Goal: Task Accomplishment & Management: Manage account settings

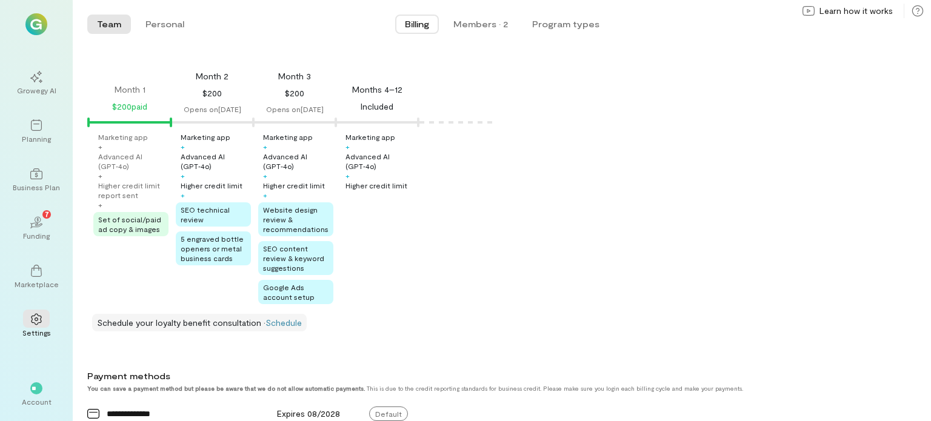
scroll to position [121, 0]
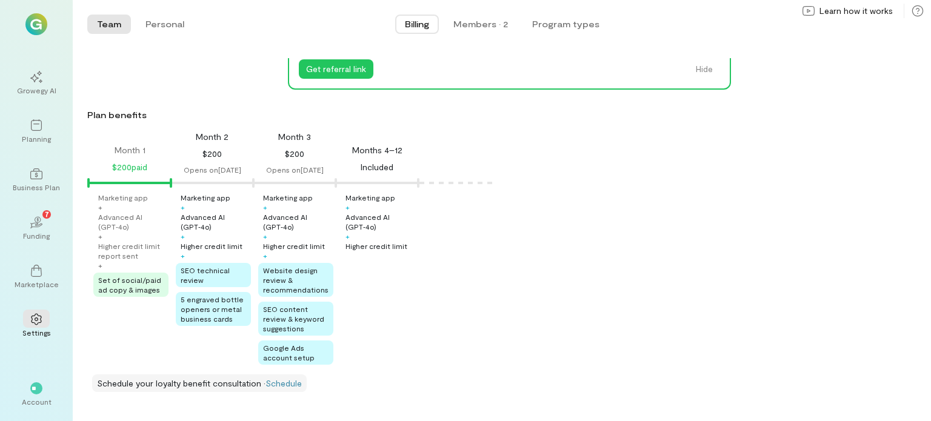
click at [37, 322] on icon at bounding box center [36, 319] width 12 height 12
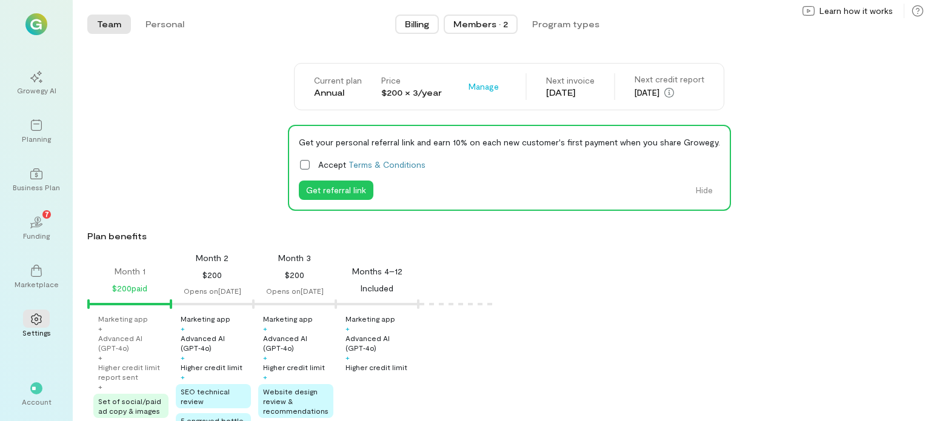
click at [495, 20] on div "Members · 2" at bounding box center [480, 24] width 55 height 12
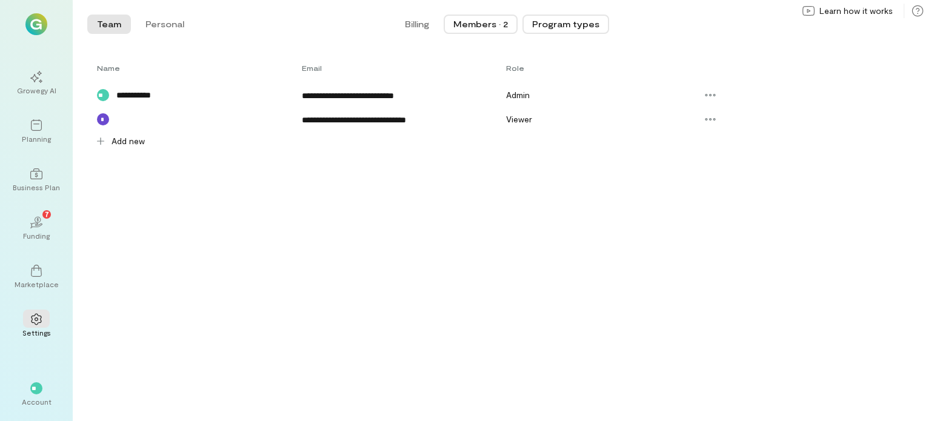
click at [550, 19] on button "Program types" at bounding box center [566, 24] width 87 height 19
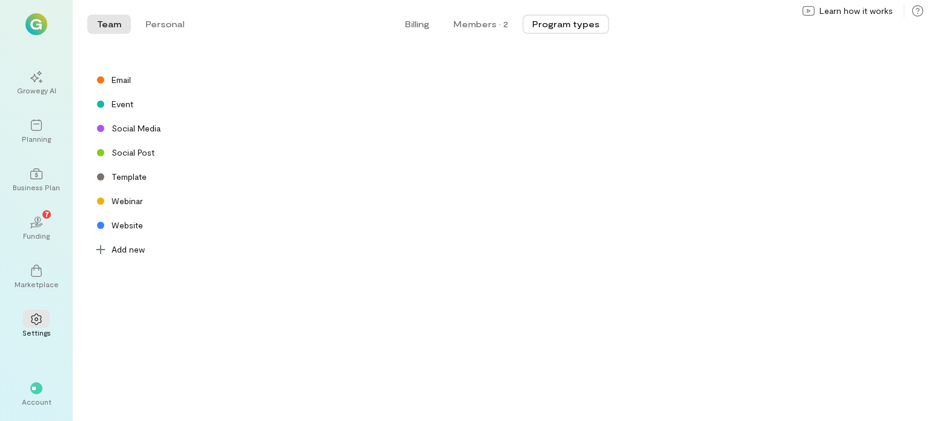
click at [126, 153] on div "Social Post" at bounding box center [133, 153] width 43 height 12
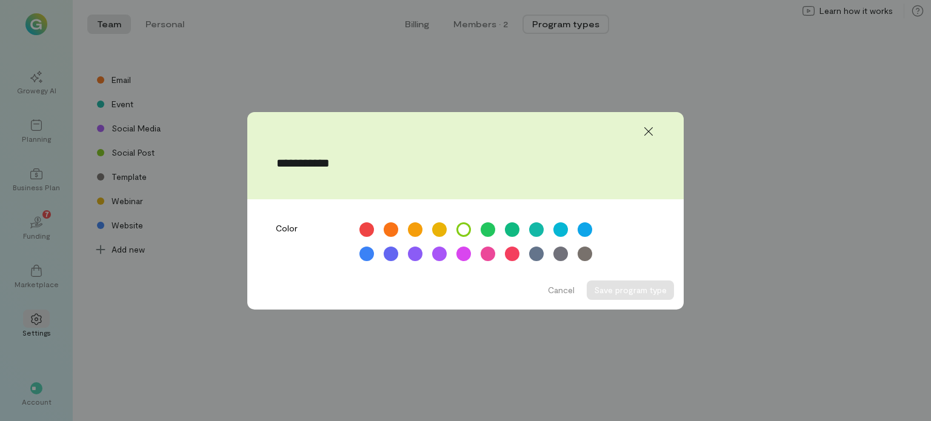
click at [661, 130] on div at bounding box center [648, 131] width 27 height 19
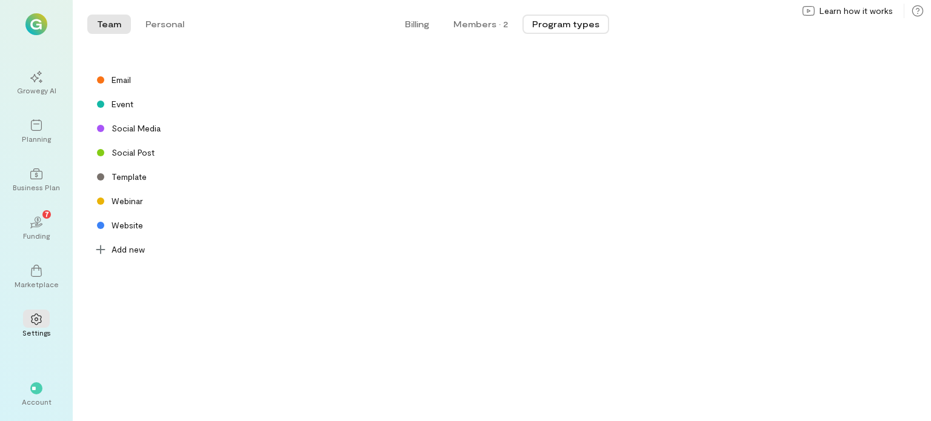
click at [43, 277] on div at bounding box center [36, 270] width 27 height 18
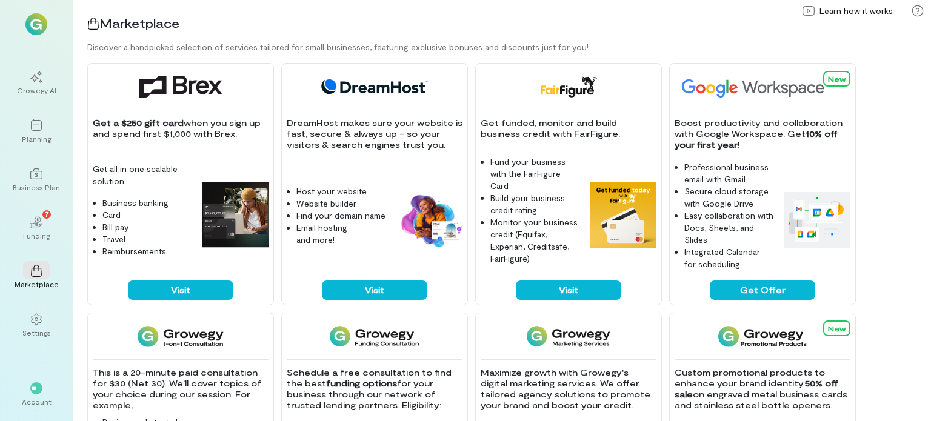
click at [46, 176] on div at bounding box center [36, 173] width 27 height 18
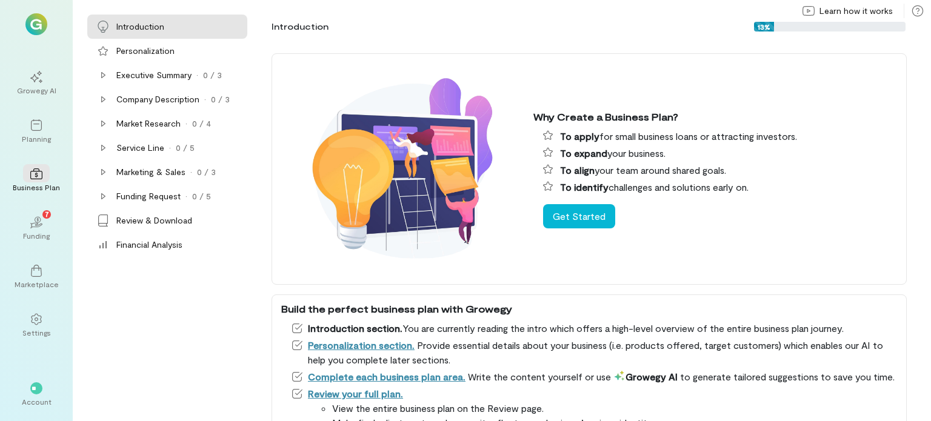
click at [45, 125] on div at bounding box center [36, 125] width 27 height 18
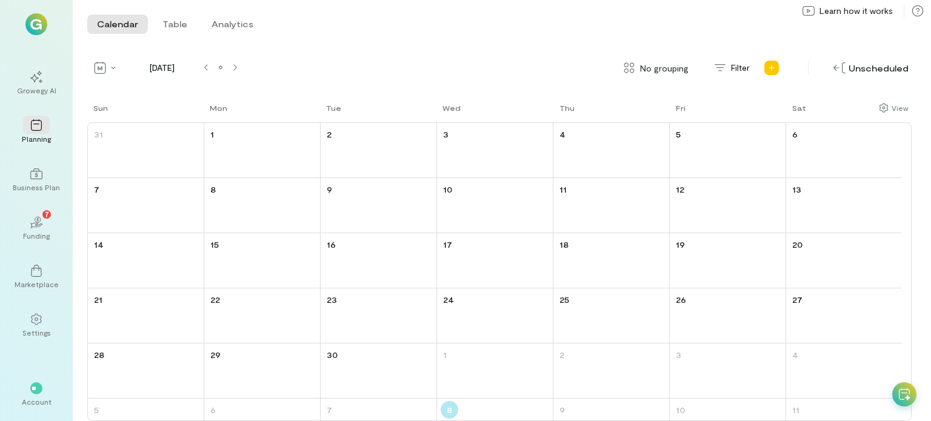
click at [36, 175] on icon at bounding box center [36, 174] width 12 height 11
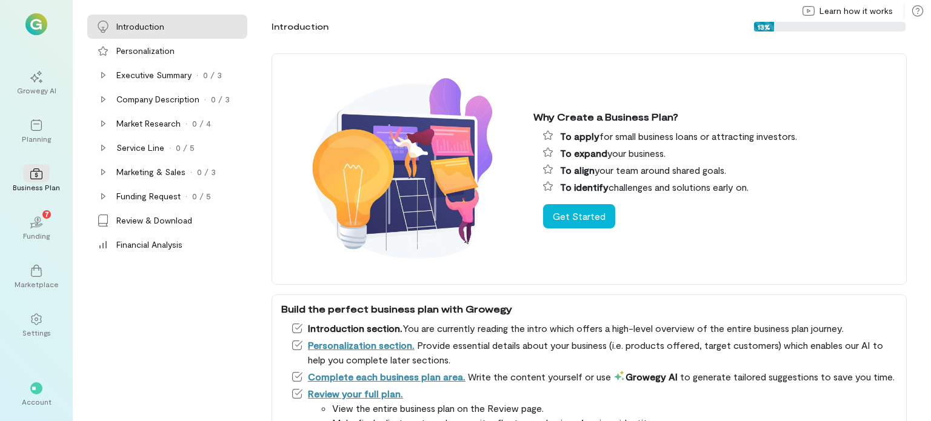
click at [37, 218] on icon "02" at bounding box center [36, 222] width 12 height 12
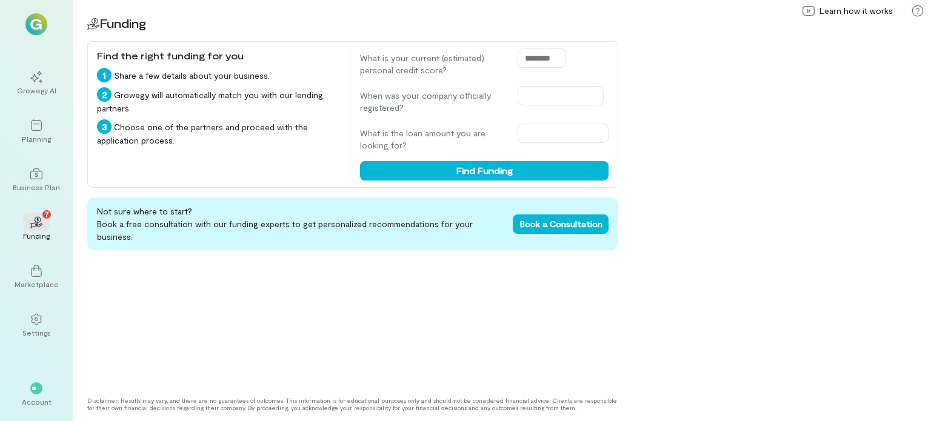
click at [40, 86] on div "Growegy AI" at bounding box center [36, 90] width 39 height 10
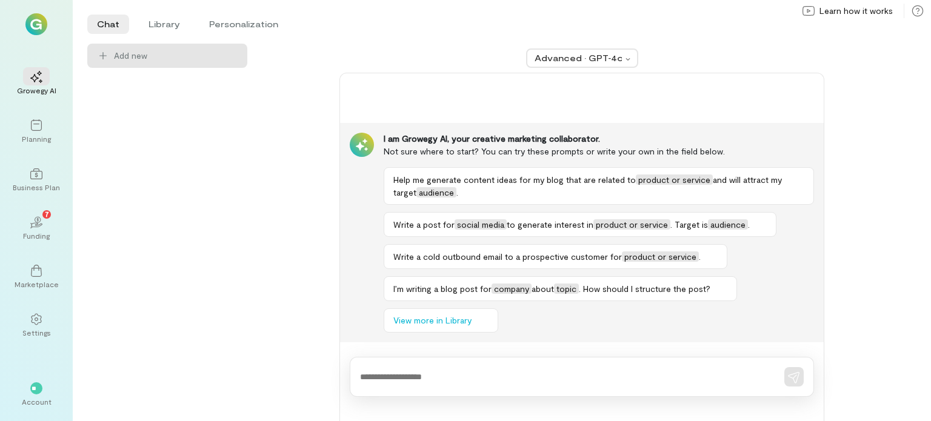
click at [38, 113] on div "Planning" at bounding box center [37, 132] width 44 height 44
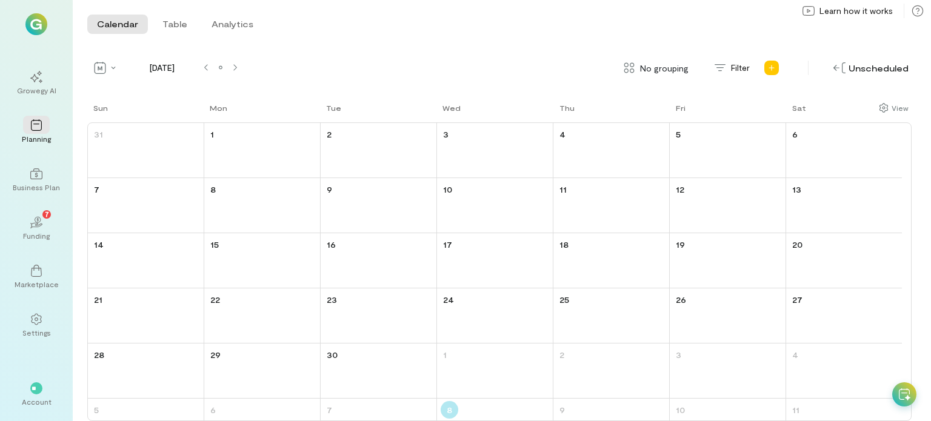
click at [47, 28] on div at bounding box center [37, 24] width 44 height 22
click at [32, 19] on img at bounding box center [36, 24] width 22 height 22
click at [48, 17] on div at bounding box center [37, 24] width 44 height 22
click at [36, 401] on div "Account" at bounding box center [37, 402] width 30 height 10
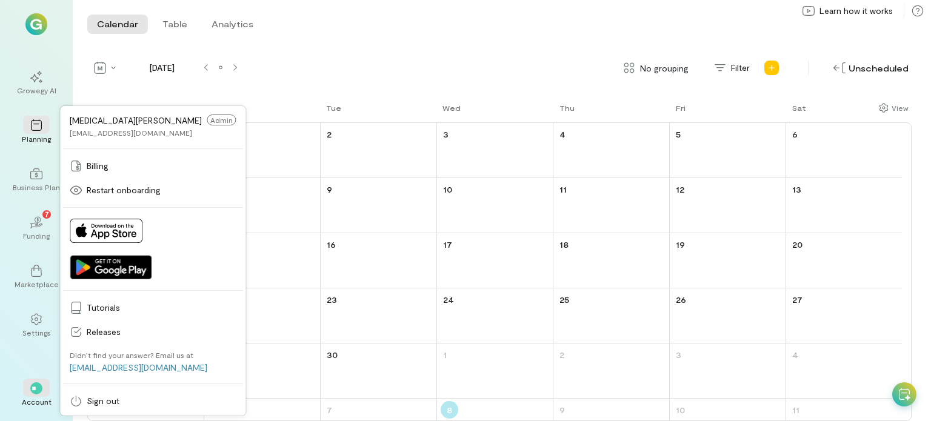
click at [121, 367] on link "[EMAIL_ADDRESS][DOMAIN_NAME]" at bounding box center [139, 368] width 138 height 10
click at [630, 25] on div "Calendar Table Analytics Calendar Table Analytics" at bounding box center [502, 24] width 858 height 48
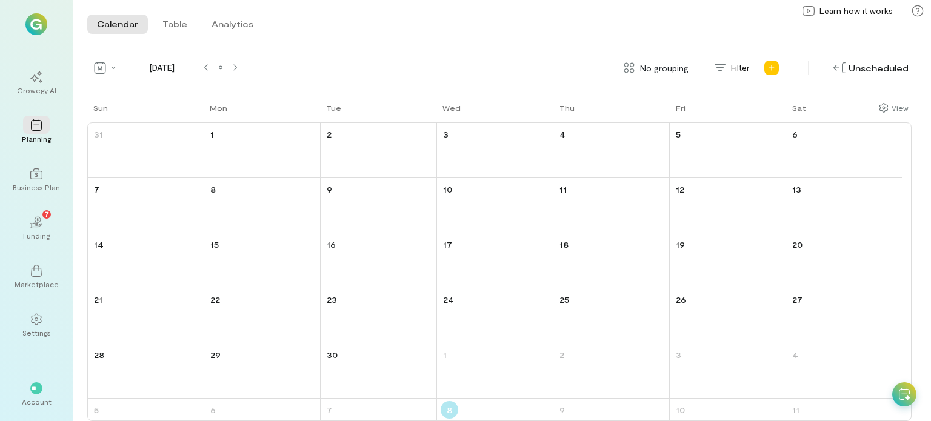
click at [39, 396] on div "**" at bounding box center [36, 388] width 27 height 18
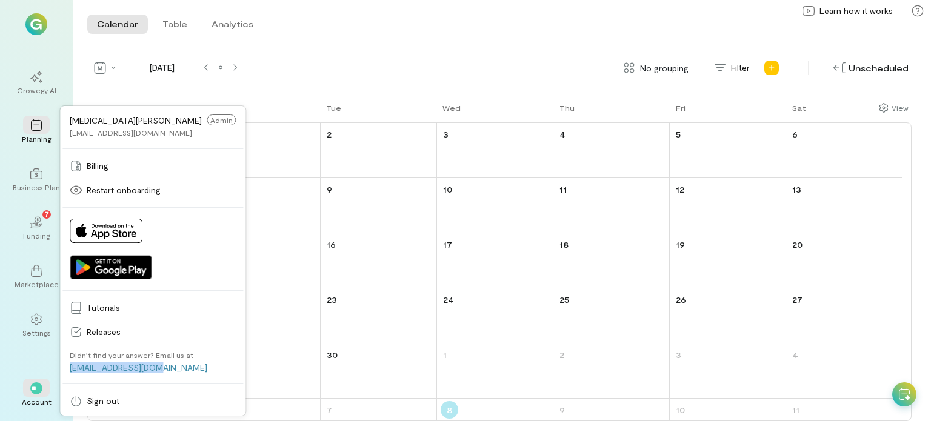
drag, startPoint x: 161, startPoint y: 369, endPoint x: 72, endPoint y: 375, distance: 89.9
click at [72, 375] on div "Didn’t find your answer? Email us at [EMAIL_ADDRESS][DOMAIN_NAME]" at bounding box center [152, 361] width 181 height 35
copy link "[EMAIL_ADDRESS][DOMAIN_NAME]"
click at [362, 55] on div "Calendar Table Analytics Calendar Table Analytics [DATE] No grouping Filter Uns…" at bounding box center [502, 210] width 858 height 421
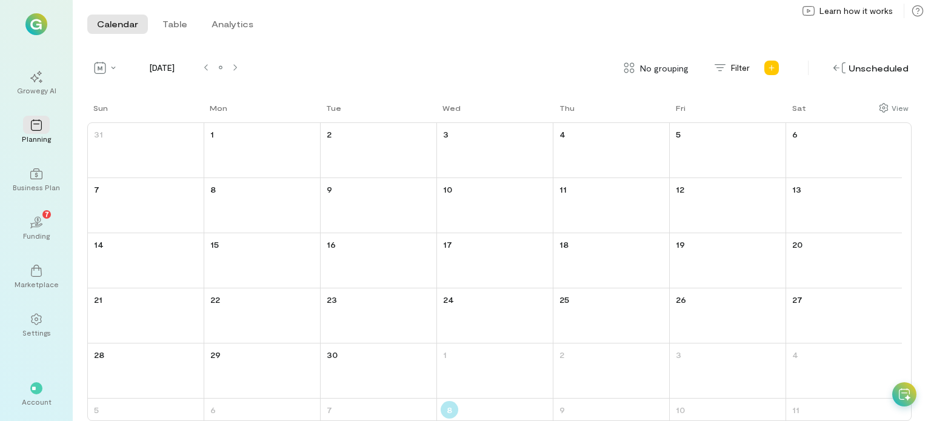
click at [48, 267] on div at bounding box center [36, 270] width 27 height 18
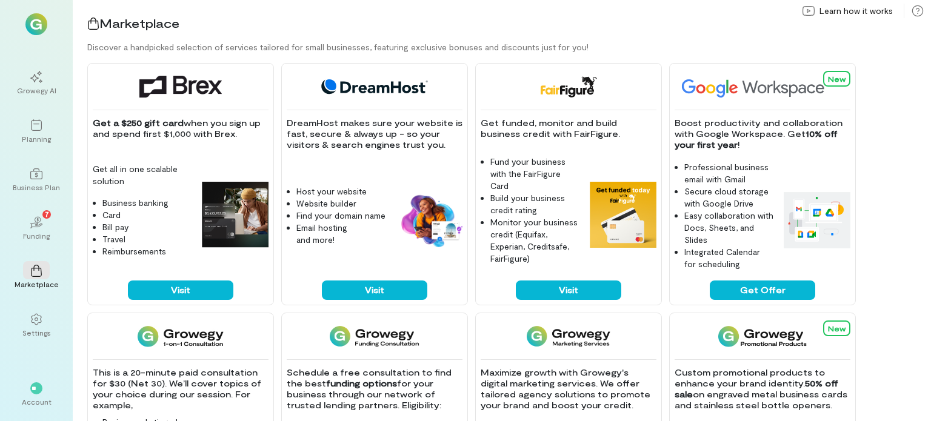
click at [48, 204] on div "Growegy AI Planning Business Plan 02 7 Funding Marketplace Settings" at bounding box center [37, 204] width 44 height 286
click at [47, 227] on div "02 7" at bounding box center [36, 222] width 27 height 18
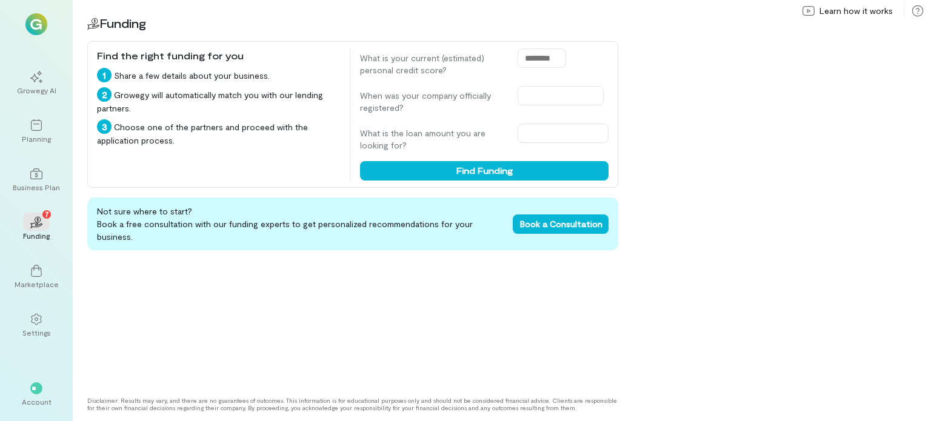
click at [47, 176] on div at bounding box center [36, 173] width 27 height 18
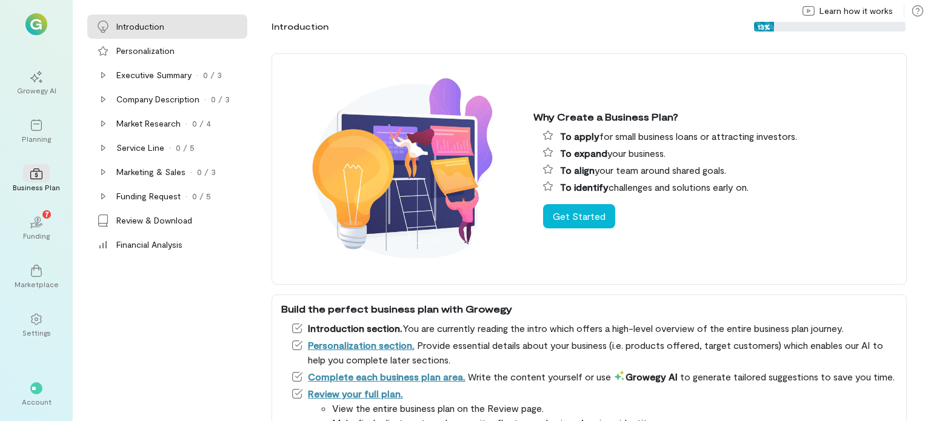
click at [30, 392] on div "**" at bounding box center [36, 388] width 27 height 18
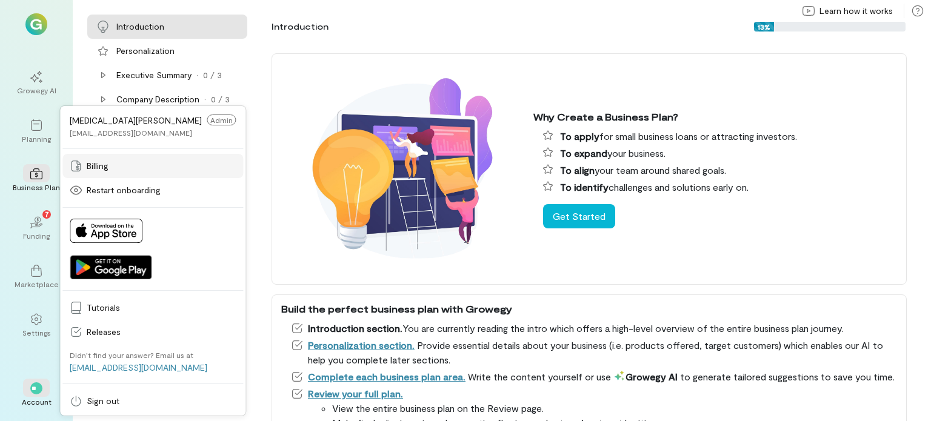
click at [109, 169] on span "Billing" at bounding box center [161, 166] width 149 height 12
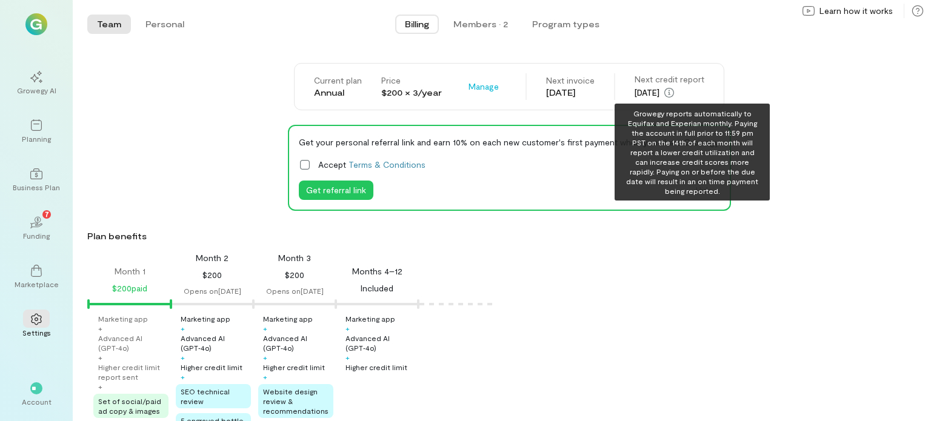
click at [674, 96] on icon "button" at bounding box center [669, 93] width 10 height 10
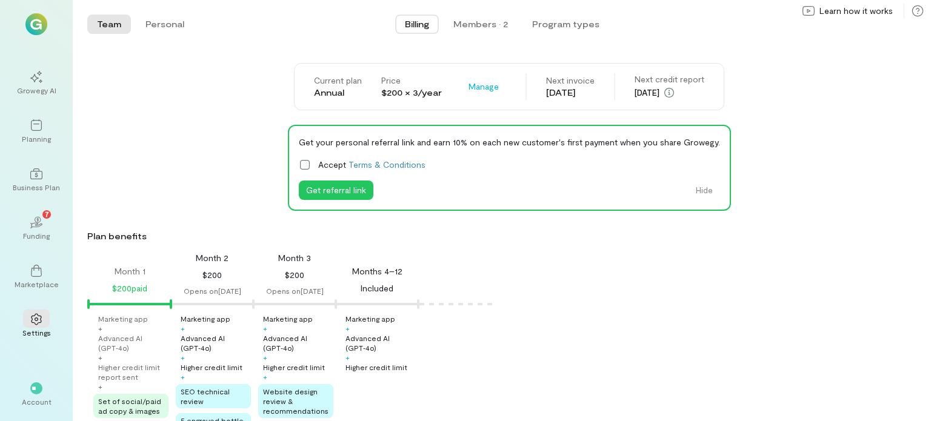
click at [594, 83] on div "Current plan Annual Price $200 × 3/year Manage Next invoice [DATE] Next credit …" at bounding box center [509, 86] width 430 height 47
click at [123, 279] on div "Month 1 $200 paid" at bounding box center [130, 281] width 82 height 30
click at [123, 298] on div "Month 1 $200 paid Month 2 $200 Opens on [DATE] Month 3 $200 Opens on [DATE] Mon…" at bounding box center [502, 371] width 858 height 239
click at [200, 277] on div "Month 2 $200 Opens on [DATE]" at bounding box center [212, 274] width 82 height 44
click at [211, 303] on div at bounding box center [212, 304] width 80 height 2
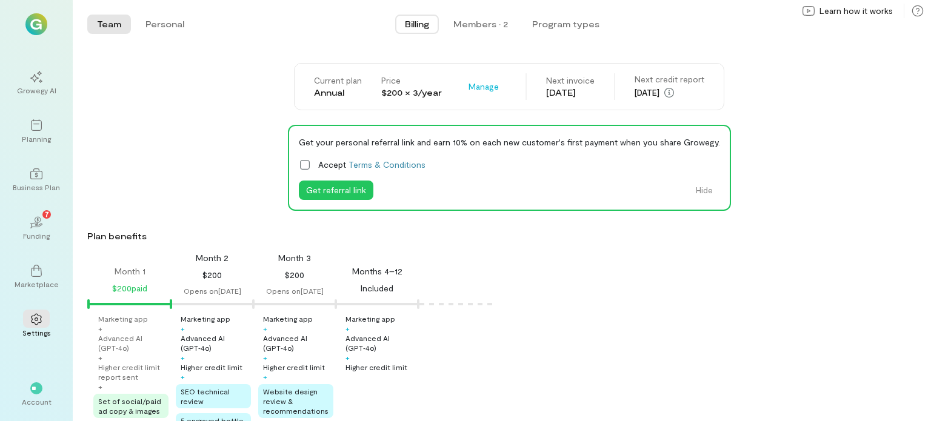
click at [211, 268] on div "$200" at bounding box center [211, 275] width 19 height 15
click at [571, 85] on div "Next invoice" at bounding box center [570, 81] width 48 height 12
click at [483, 89] on span "Manage" at bounding box center [484, 87] width 30 height 12
click at [179, 162] on div "Get your personal referral link and earn 10% on each new customer's first payme…" at bounding box center [509, 168] width 844 height 86
click at [41, 36] on div "Growegy AI Planning Business Plan 02 7 Funding Marketplace Settings ** Account …" at bounding box center [36, 210] width 73 height 421
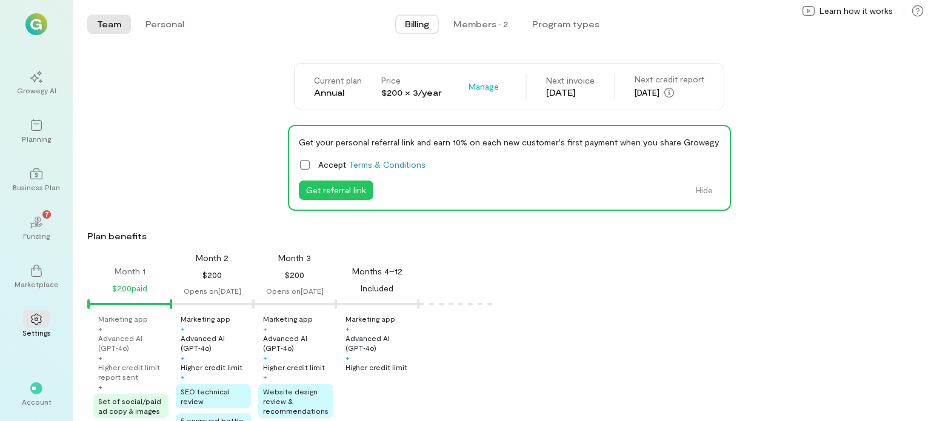
click at [50, 31] on div at bounding box center [37, 24] width 44 height 22
click at [546, 85] on div "Next invoice" at bounding box center [570, 81] width 48 height 12
click at [257, 296] on div "Month 1 $200 paid Month 2 $200 Opens on [DATE] Month 3 $200 Opens on [DATE] Mon…" at bounding box center [502, 371] width 858 height 239
